Goal: Task Accomplishment & Management: Use online tool/utility

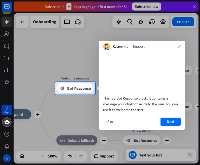
click at [180, 46] on icon "close" at bounding box center [178, 46] width 3 height 3
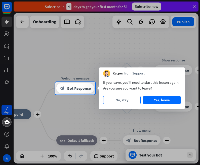
click at [126, 102] on button "No, stay" at bounding box center [121, 100] width 37 height 8
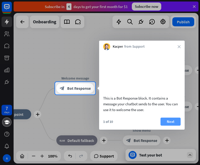
click at [170, 126] on button "Next" at bounding box center [170, 122] width 20 height 8
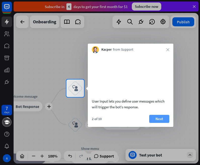
click at [155, 123] on button "Next" at bounding box center [159, 119] width 20 height 8
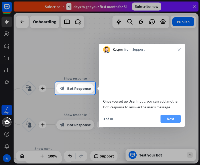
click at [168, 123] on button "Next" at bounding box center [170, 119] width 20 height 8
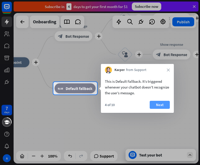
click at [157, 106] on button "Next" at bounding box center [160, 105] width 20 height 8
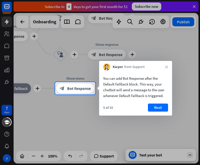
click at [155, 154] on div at bounding box center [100, 130] width 200 height 71
click at [185, 155] on div at bounding box center [100, 130] width 200 height 71
click at [159, 111] on button "Next" at bounding box center [158, 108] width 20 height 8
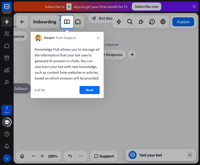
click at [87, 93] on button "Next" at bounding box center [89, 90] width 20 height 8
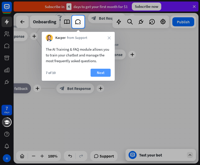
click at [99, 76] on button "Next" at bounding box center [100, 73] width 20 height 8
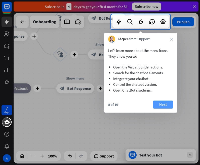
click at [163, 106] on button "Next" at bounding box center [163, 105] width 20 height 8
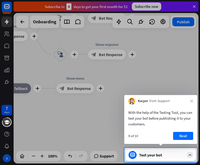
click at [178, 135] on button "Next" at bounding box center [183, 136] width 20 height 8
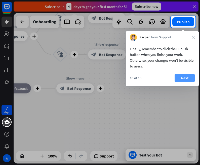
click at [181, 78] on button "Next" at bounding box center [184, 78] width 20 height 8
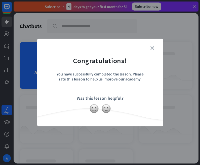
click at [143, 86] on div "You have successfully completed the lesson. Please rate this lesson to help us …" at bounding box center [100, 81] width 88 height 18
click at [116, 89] on div "You have successfully completed the lesson. Please rate this lesson to help us …" at bounding box center [100, 81] width 88 height 18
click at [152, 48] on icon "close" at bounding box center [152, 48] width 4 height 4
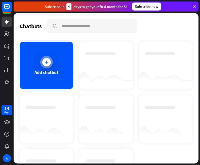
click at [49, 64] on div at bounding box center [46, 62] width 9 height 9
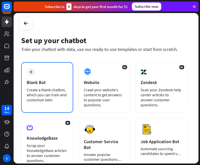
click at [62, 87] on div "plus Blank Bot Create a blank chatbot, which you can train and customize later." at bounding box center [47, 87] width 52 height 51
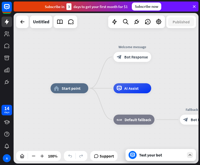
click at [195, 5] on icon at bounding box center [194, 6] width 5 height 5
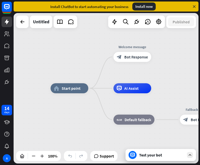
click at [196, 7] on icon at bounding box center [194, 6] width 5 height 5
